Goal: Navigation & Orientation: Find specific page/section

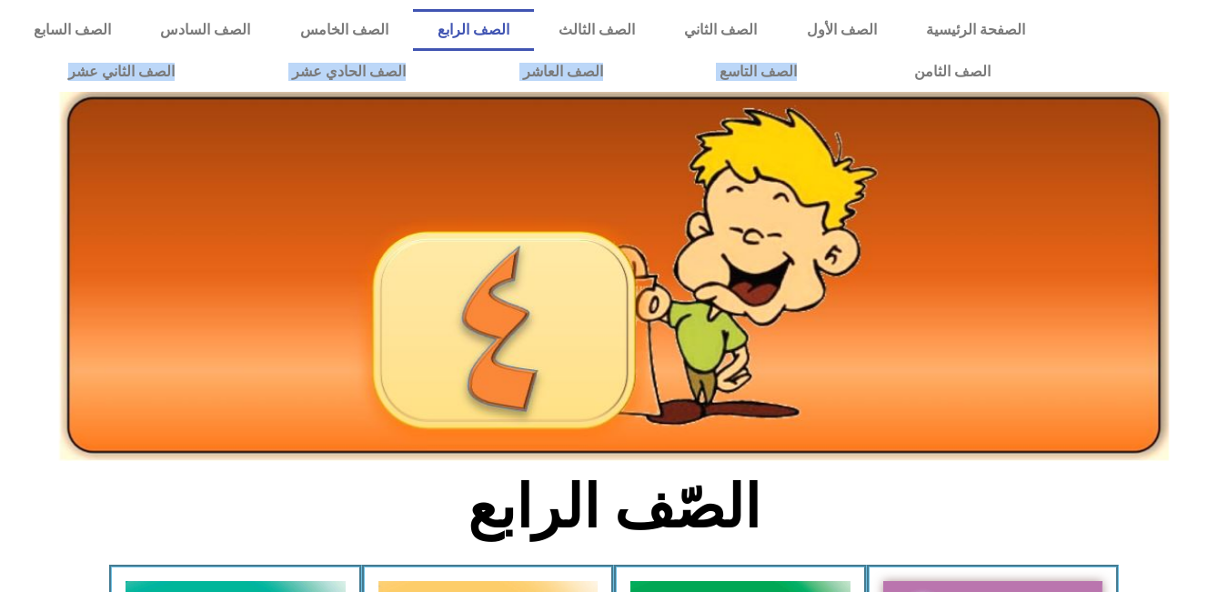
drag, startPoint x: -15, startPoint y: 140, endPoint x: 2, endPoint y: -19, distance: 160.0
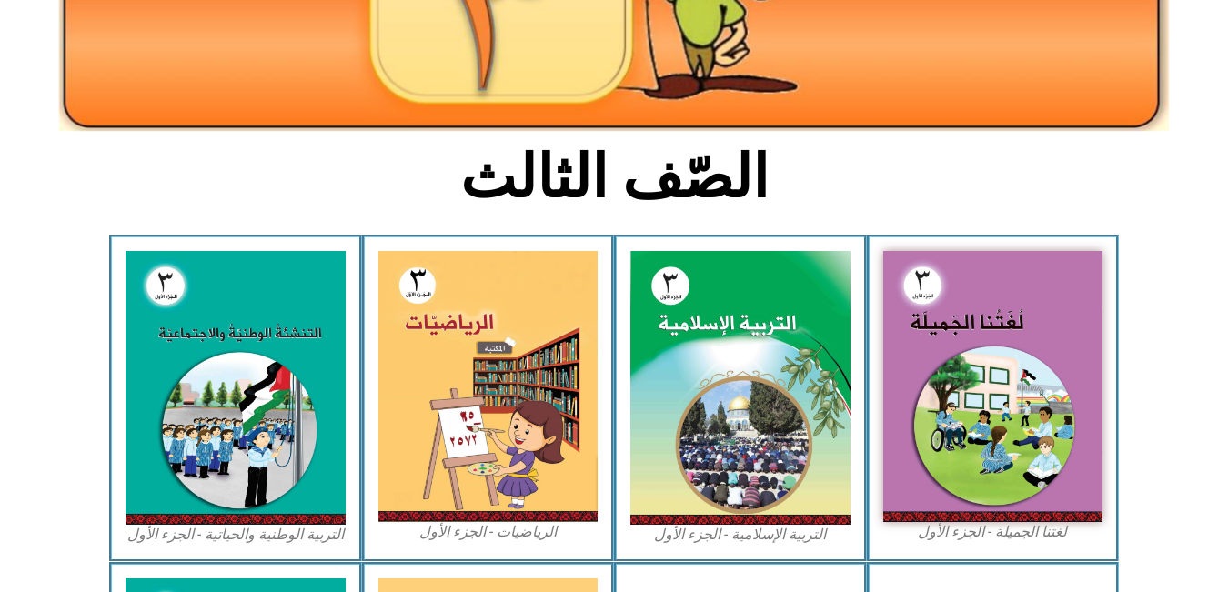
scroll to position [320, 0]
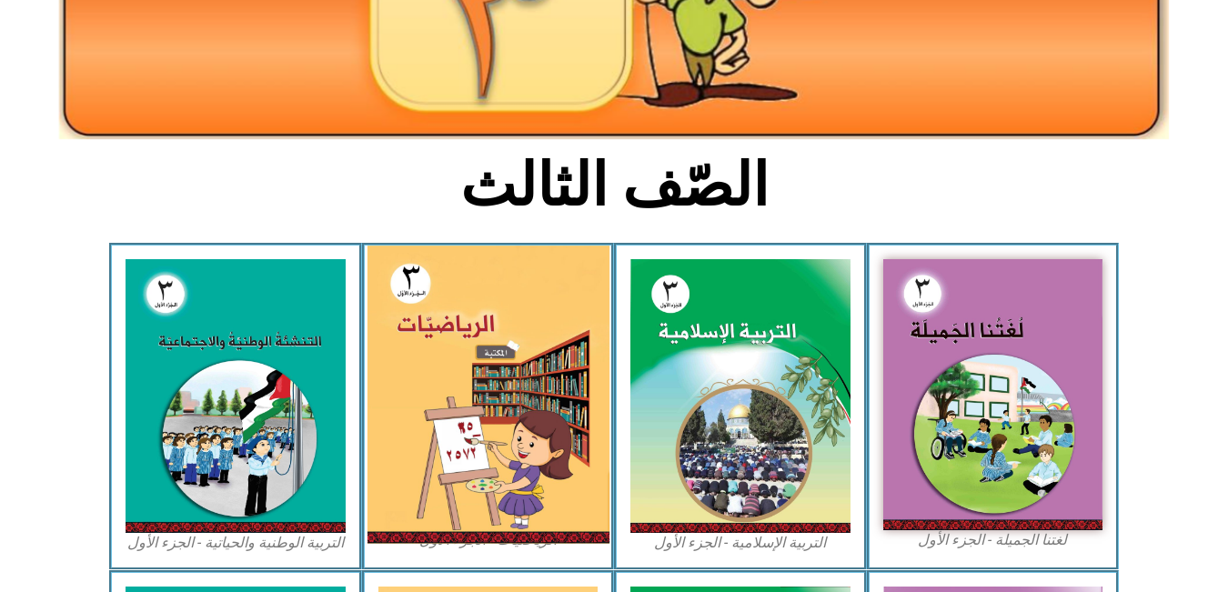
click at [490, 373] on img at bounding box center [487, 395] width 242 height 298
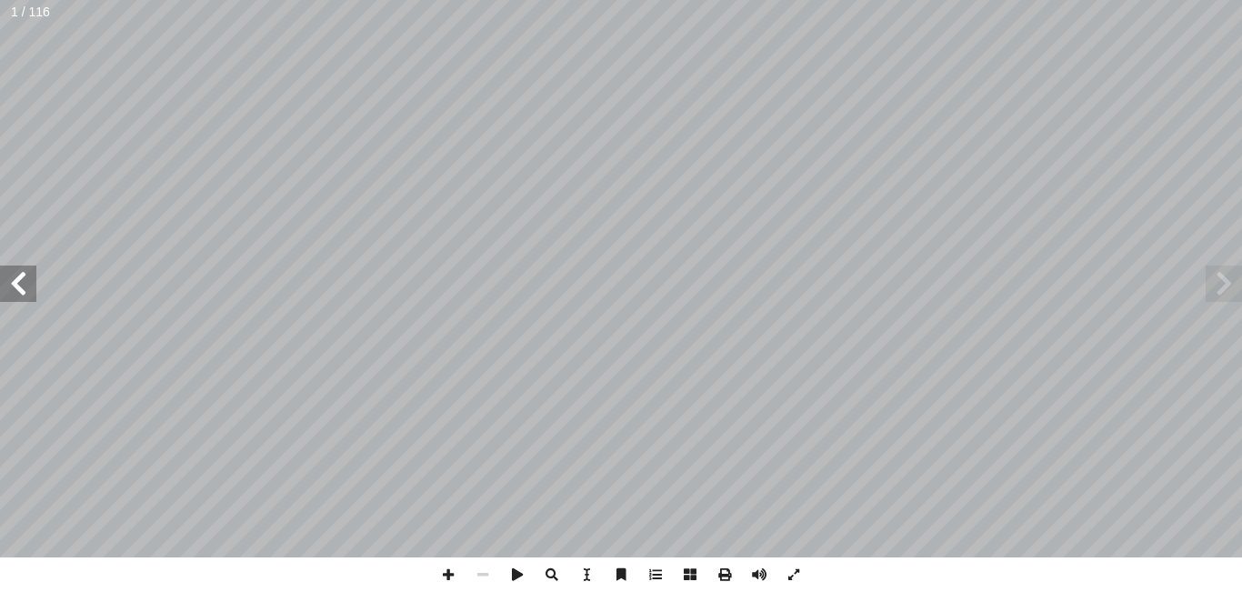
click at [17, 277] on span at bounding box center [18, 284] width 36 height 36
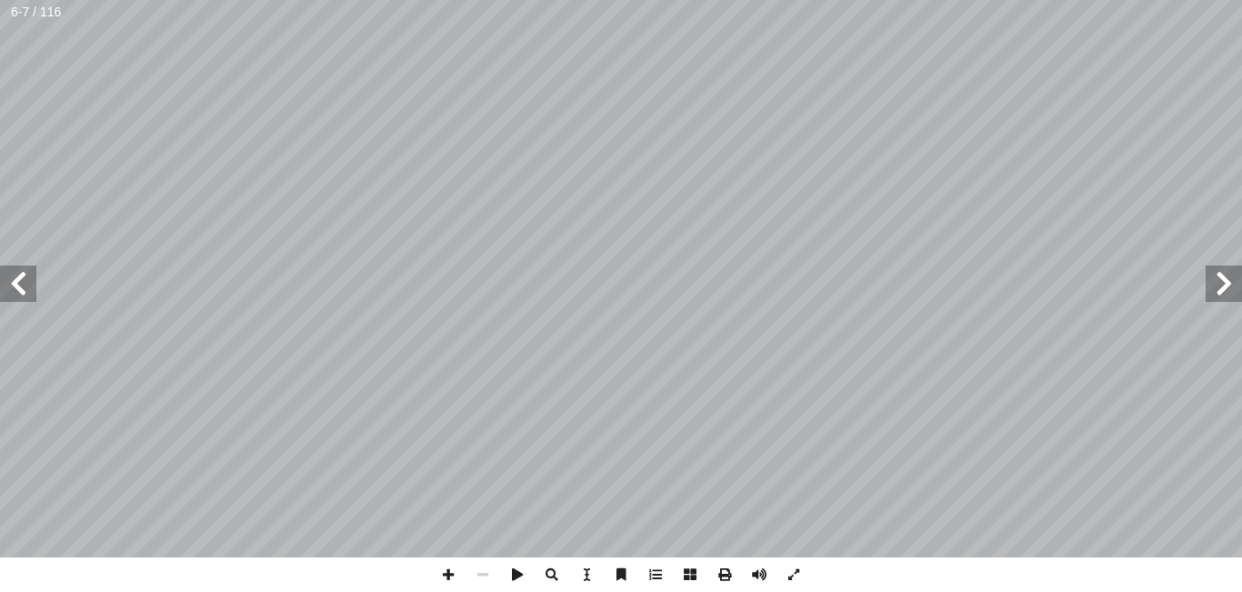
click at [17, 277] on span at bounding box center [18, 284] width 36 height 36
click at [457, 577] on span at bounding box center [448, 574] width 35 height 35
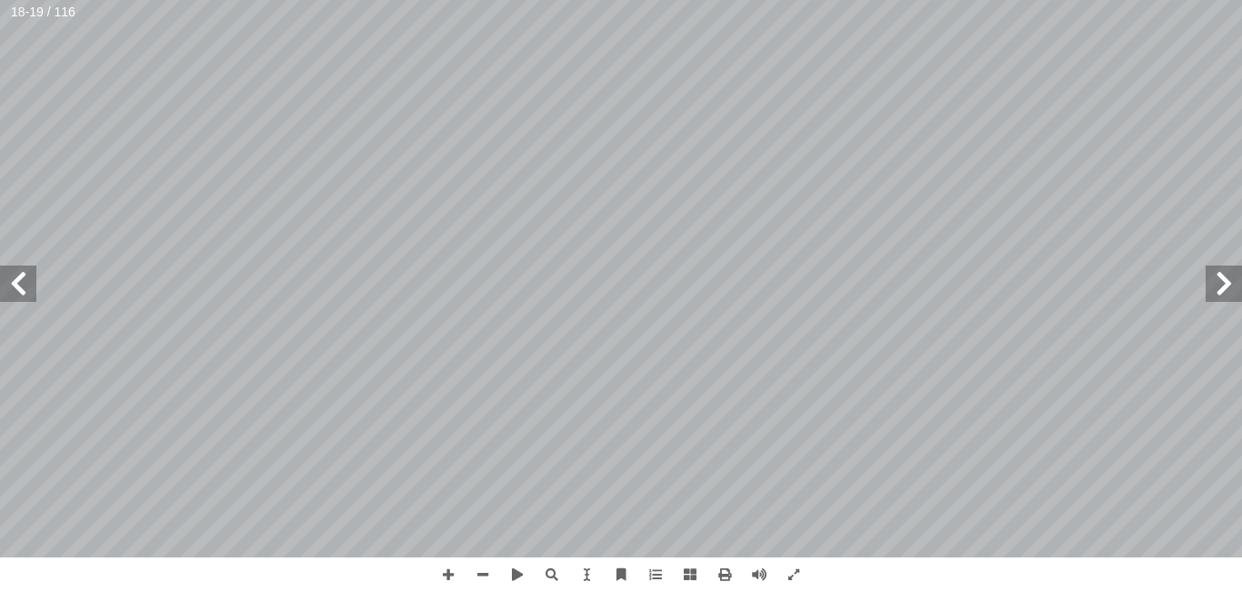
click at [28, 298] on span at bounding box center [18, 284] width 36 height 36
click at [1209, 277] on span at bounding box center [1224, 284] width 36 height 36
click at [26, 282] on span at bounding box center [18, 284] width 36 height 36
